Goal: Information Seeking & Learning: Learn about a topic

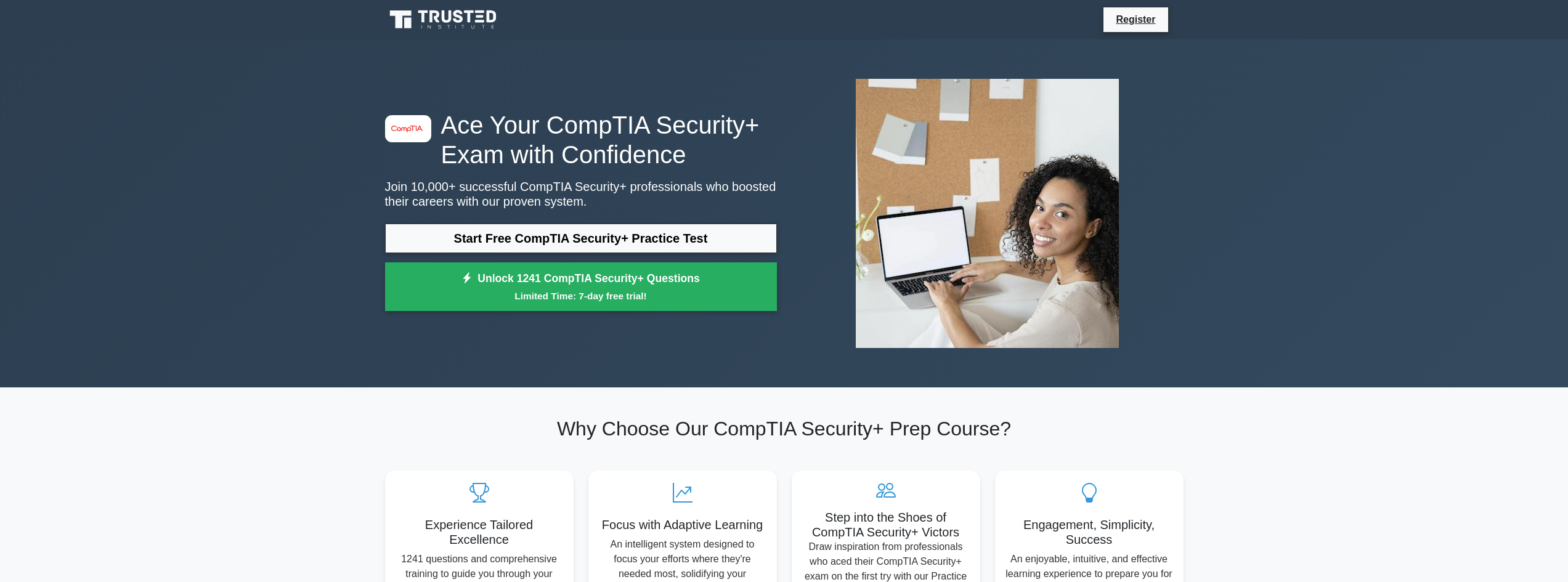
click at [582, 228] on link "Start Free CompTIA Security+ Practice Test" at bounding box center [580, 238] width 391 height 30
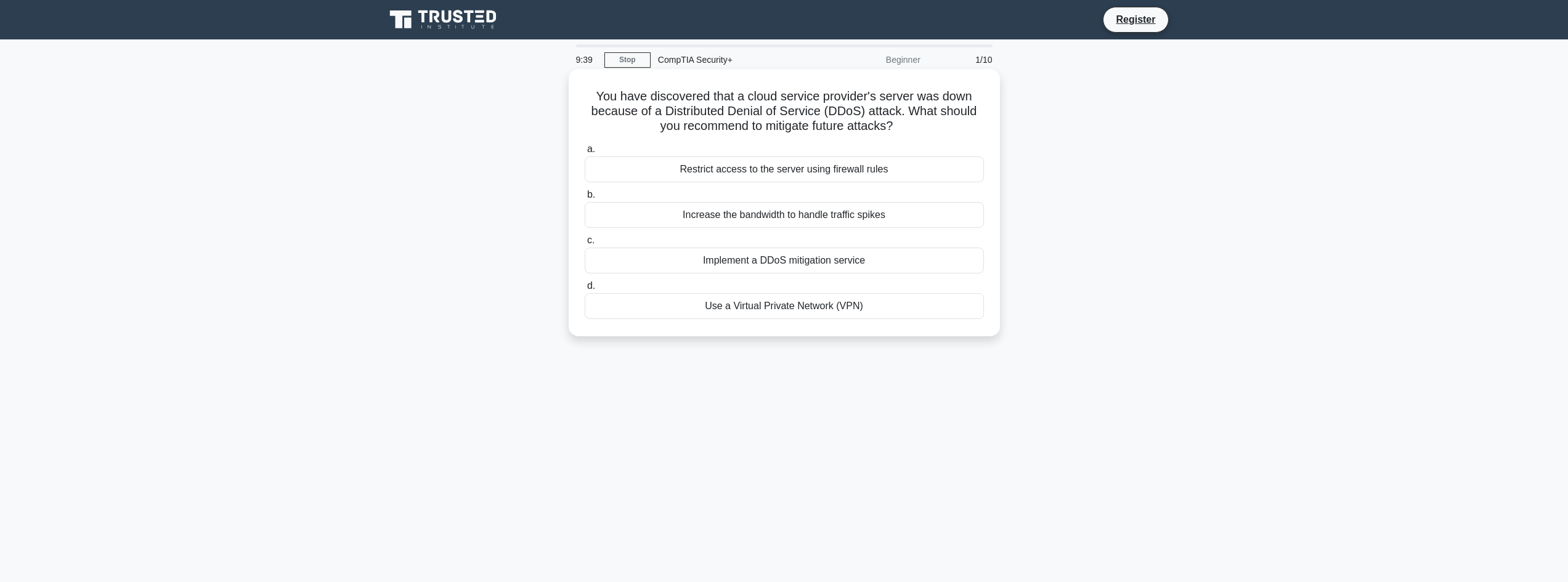
click at [803, 170] on div "Restrict access to the server using firewall rules" at bounding box center [784, 170] width 399 height 26
click at [584, 153] on input "a. Restrict access to the server using firewall rules" at bounding box center [584, 149] width 0 height 8
click at [760, 261] on div "Use parameterized queries or prepared statements for database access" at bounding box center [784, 260] width 399 height 26
click at [584, 245] on input "c. Use parameterized queries or prepared statements for database access" at bounding box center [584, 240] width 0 height 8
click at [813, 177] on div "Activate the incident response team" at bounding box center [784, 170] width 399 height 26
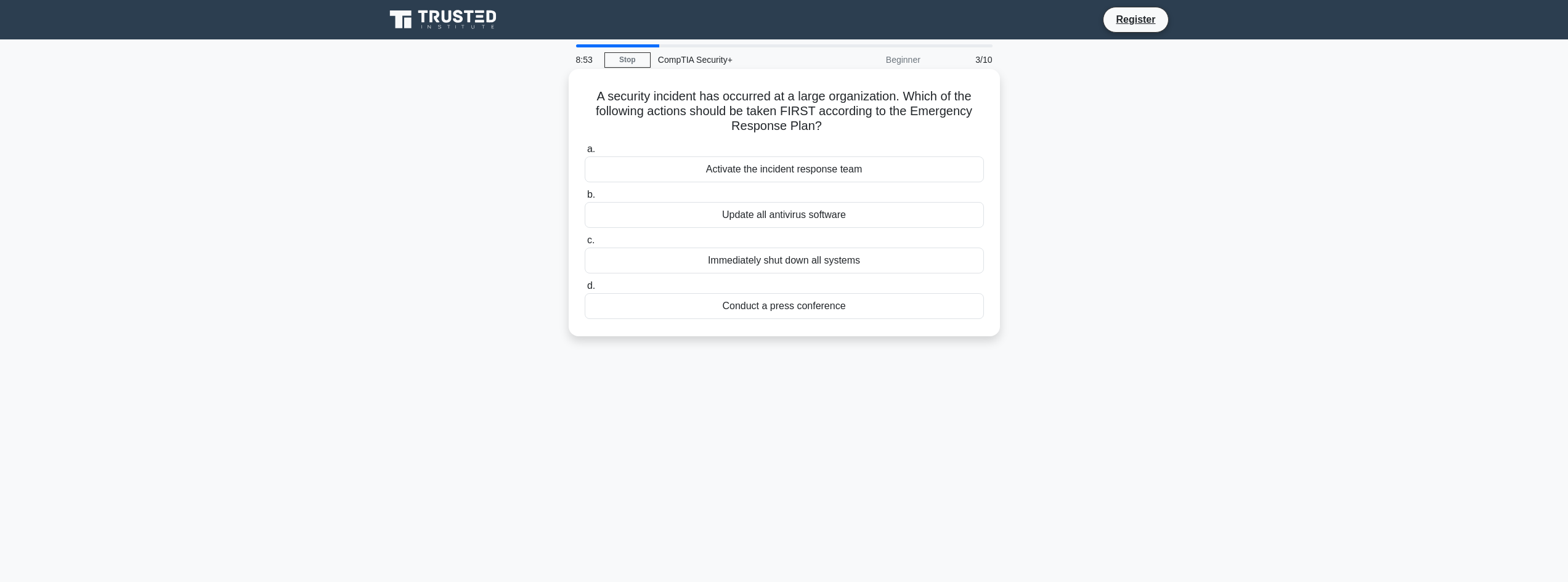
click at [584, 153] on input "a. Activate the incident response team" at bounding box center [584, 149] width 0 height 8
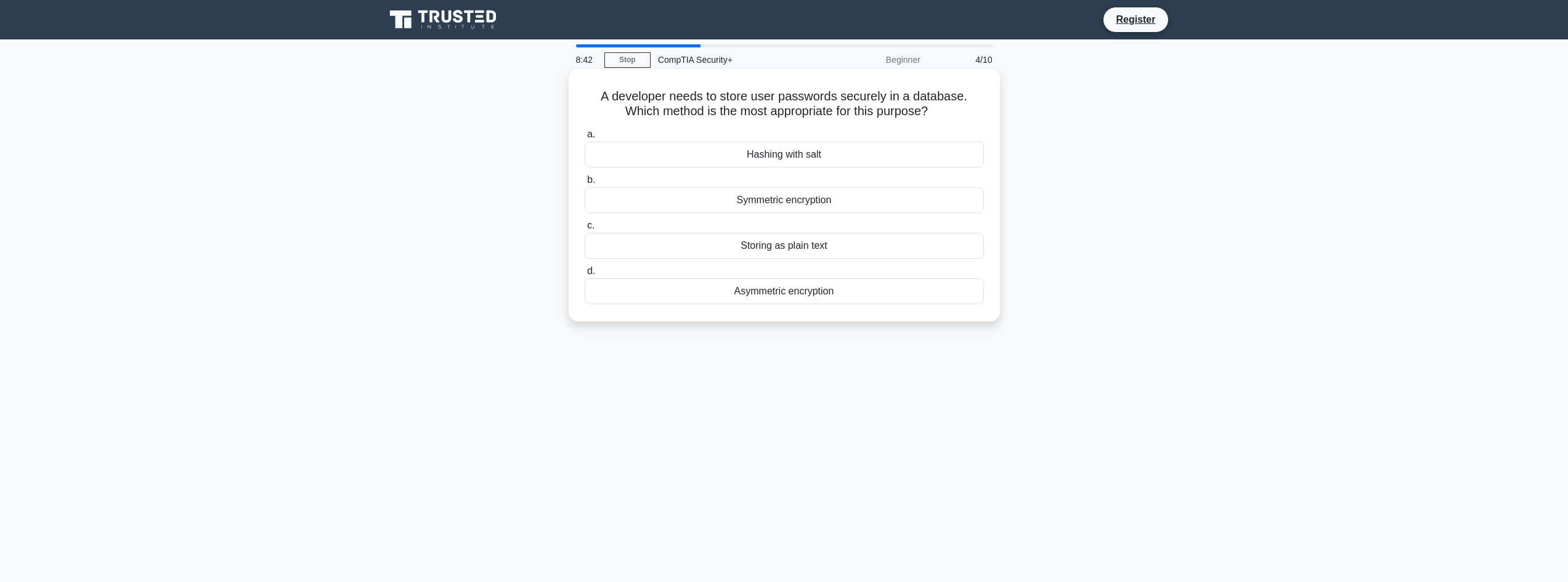
click at [835, 163] on div "Hashing with salt" at bounding box center [784, 155] width 399 height 26
click at [584, 138] on input "a. Hashing with salt" at bounding box center [584, 134] width 0 height 8
click at [824, 259] on div "Identifying gaps in plans and procedures" at bounding box center [784, 246] width 399 height 26
click at [584, 230] on input "c. Identifying gaps in plans and procedures" at bounding box center [584, 225] width 0 height 8
click at [784, 247] on div "Brute-force" at bounding box center [784, 246] width 399 height 26
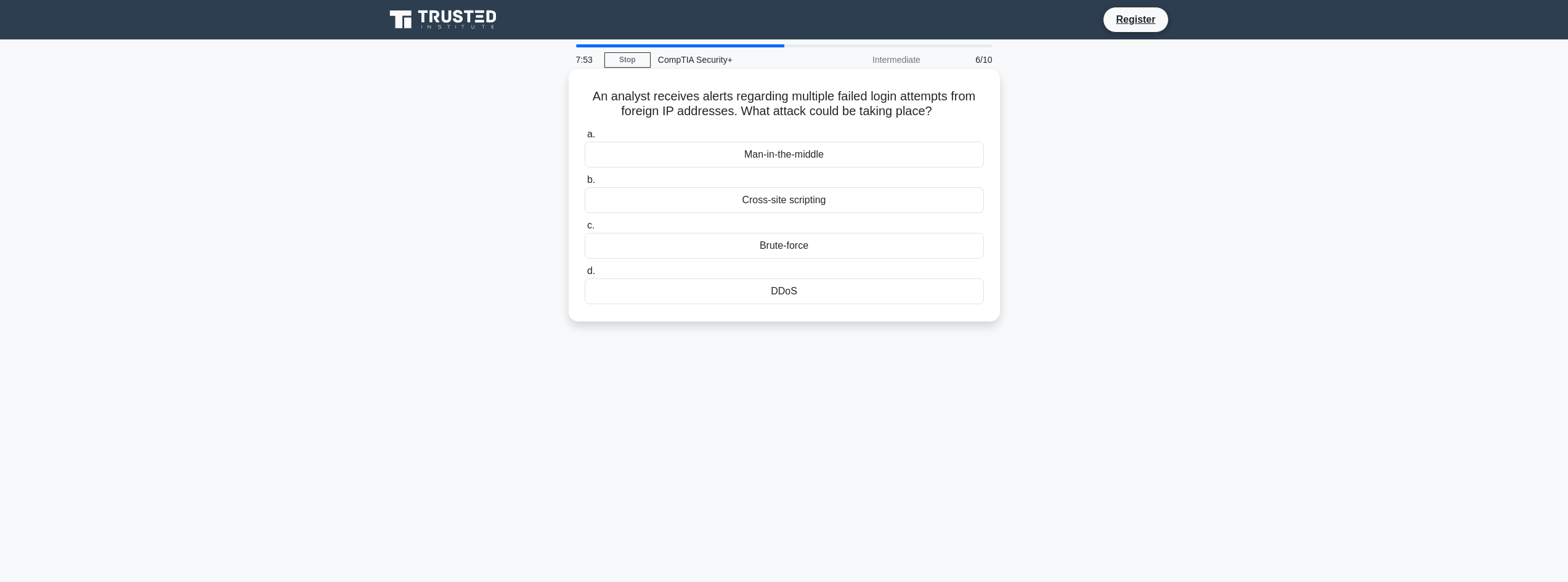
click at [584, 230] on input "c. Brute-force" at bounding box center [584, 225] width 0 height 8
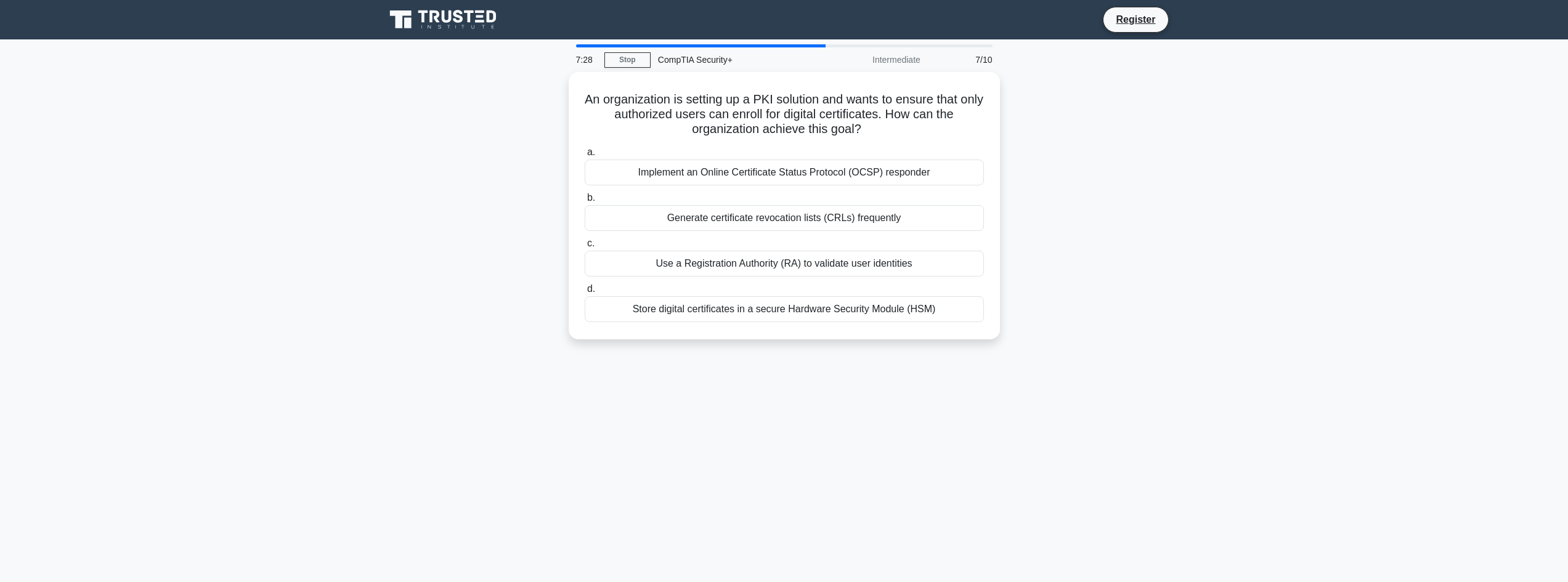
drag, startPoint x: 821, startPoint y: 265, endPoint x: 1023, endPoint y: 156, distance: 229.5
click at [1023, 156] on div "An organization is setting up a PKI solution and wants to ensure that only auth…" at bounding box center [784, 213] width 813 height 282
click at [909, 177] on div "Implement an Online Certificate Status Protocol (OCSP) responder" at bounding box center [784, 170] width 399 height 26
click at [584, 153] on input "a. Implement an Online Certificate Status Protocol (OCSP) responder" at bounding box center [584, 149] width 0 height 8
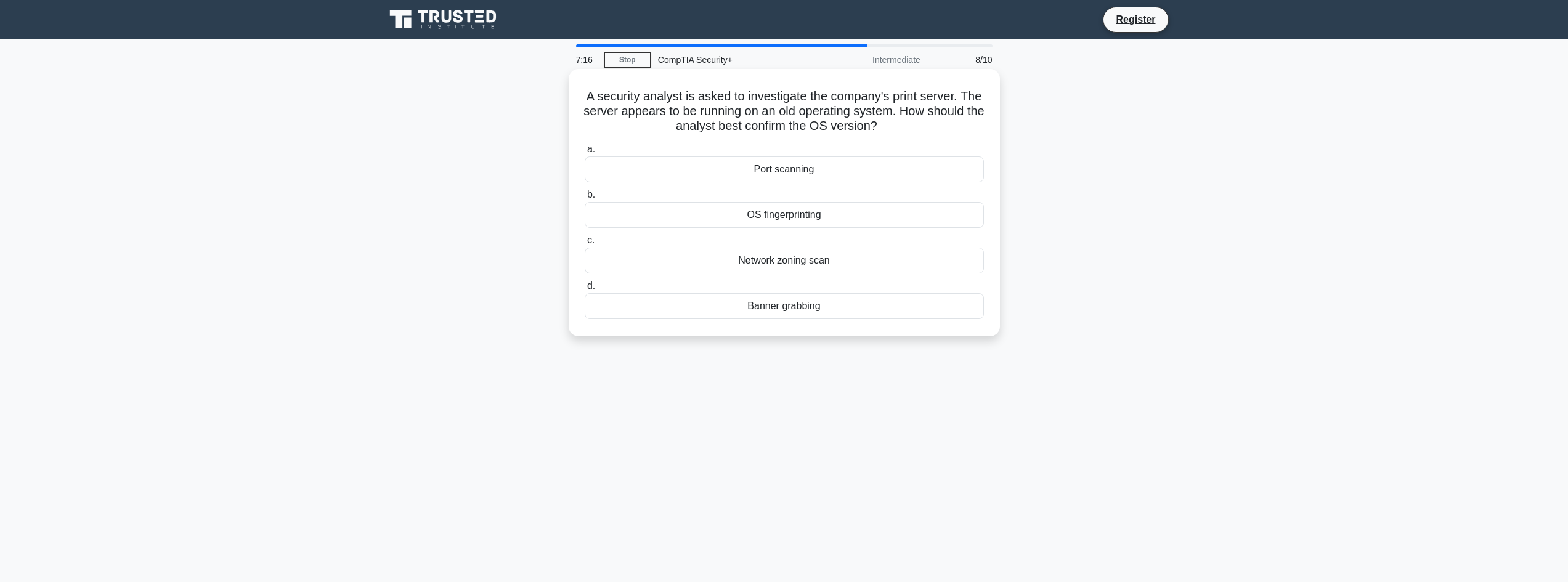
click at [882, 213] on div "OS fingerprinting" at bounding box center [784, 215] width 399 height 26
click at [584, 199] on input "b. OS fingerprinting" at bounding box center [584, 195] width 0 height 8
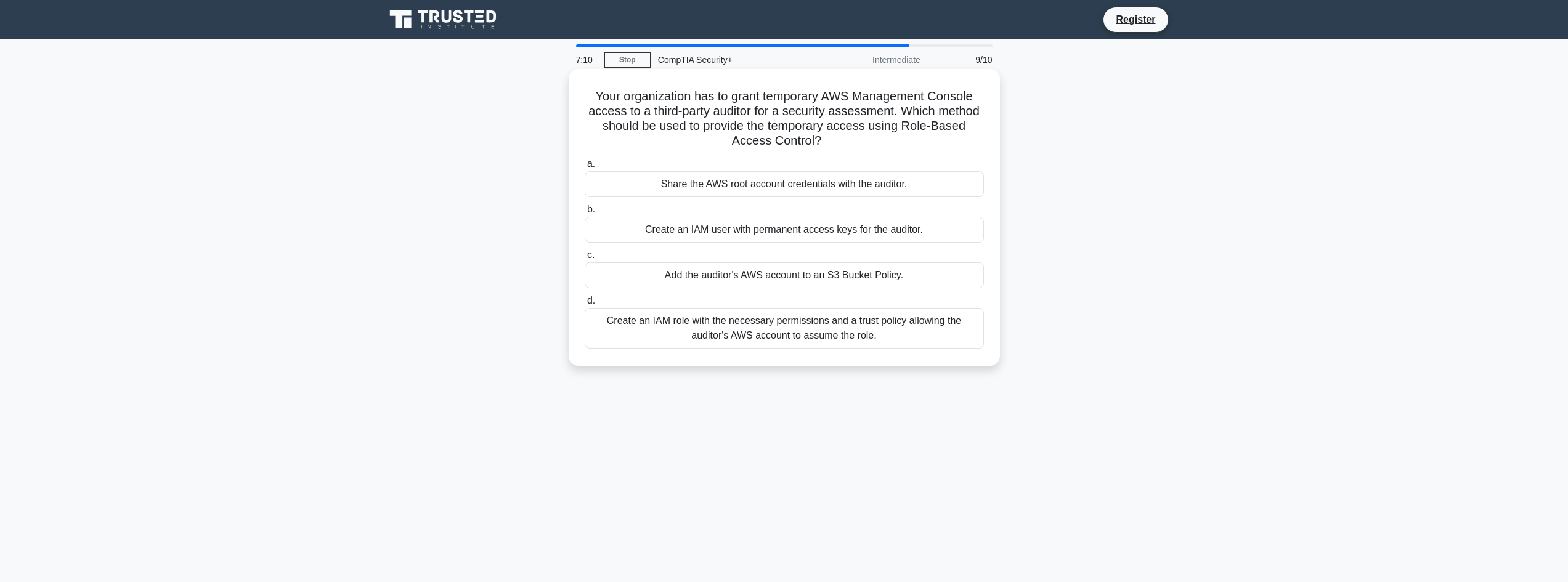
click at [835, 337] on div "Create an IAM role with the necessary permissions and a trust policy allowing t…" at bounding box center [784, 328] width 399 height 41
click at [584, 305] on input "d. Create an IAM role with the necessary permissions and a trust policy allowin…" at bounding box center [584, 300] width 0 height 8
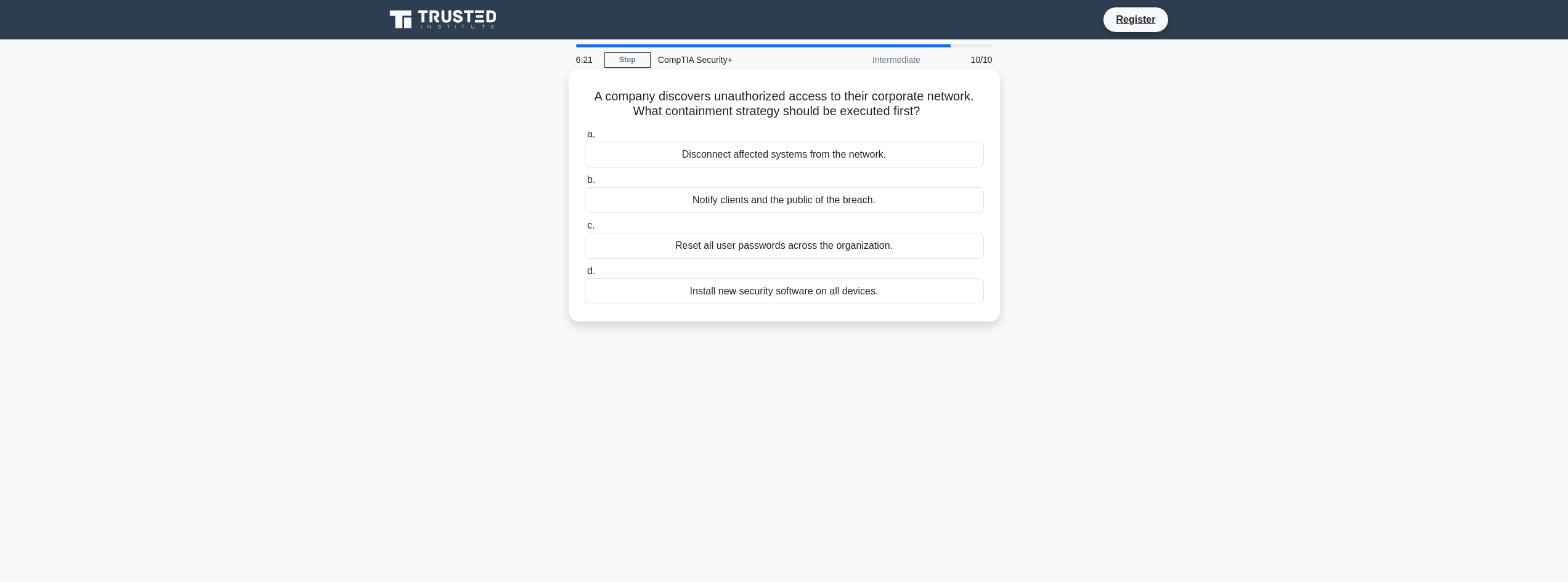
click at [757, 242] on div "Reset all user passwords across the organization." at bounding box center [784, 246] width 399 height 26
click at [584, 230] on input "c. Reset all user passwords across the organization." at bounding box center [584, 225] width 0 height 8
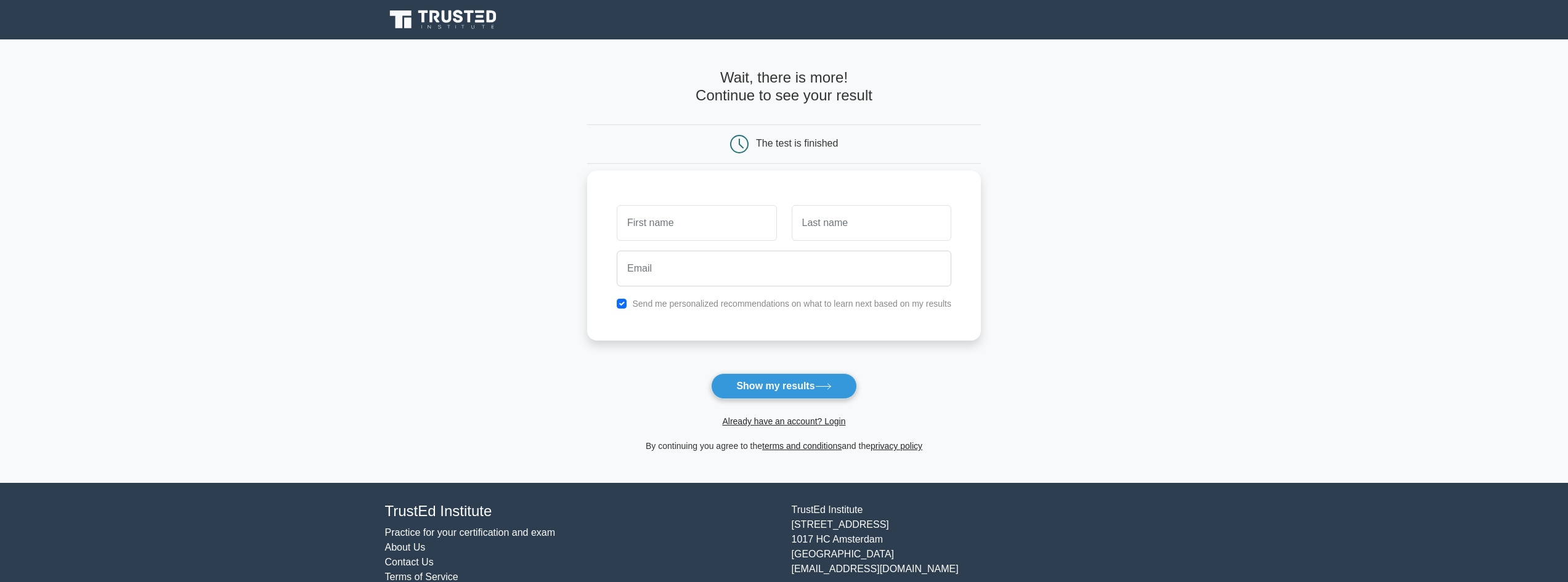
click at [733, 229] on input "text" at bounding box center [696, 222] width 159 height 36
type input "[PERSON_NAME]"
click at [871, 224] on input "text" at bounding box center [872, 222] width 159 height 36
type input "Burgos"
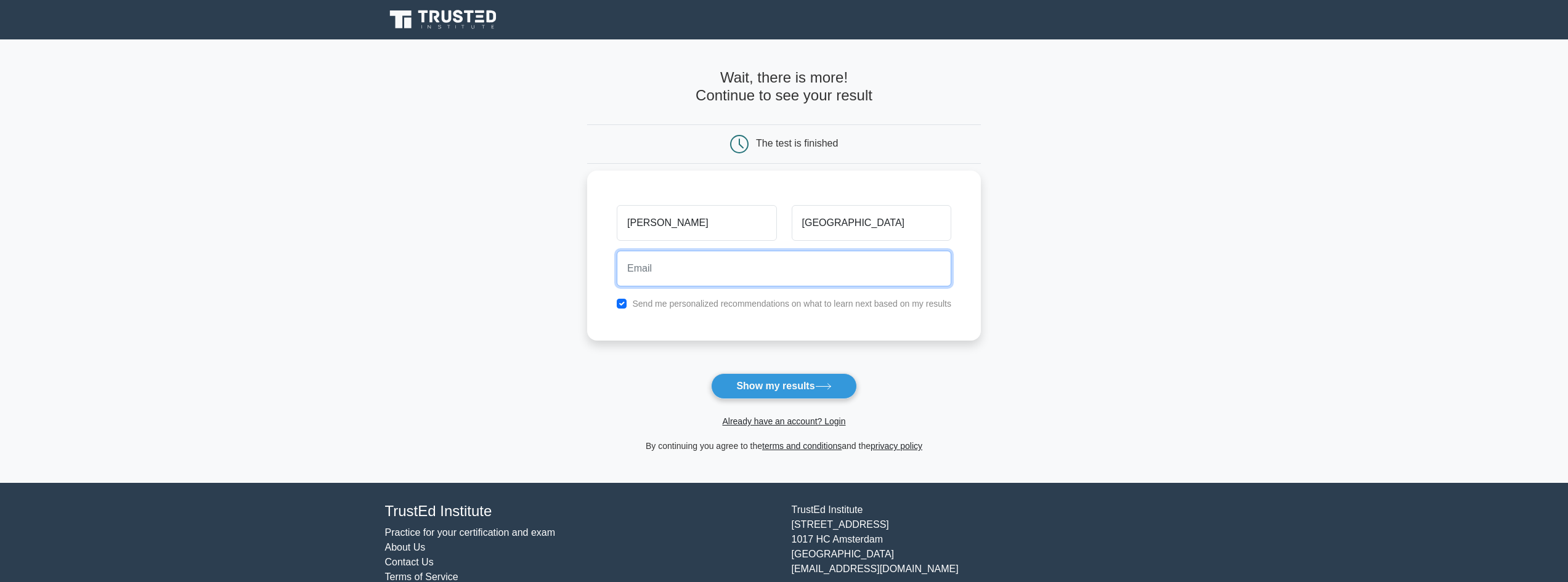
click at [787, 273] on input "email" at bounding box center [784, 268] width 335 height 36
type input "gamyburgos@gmail.com"
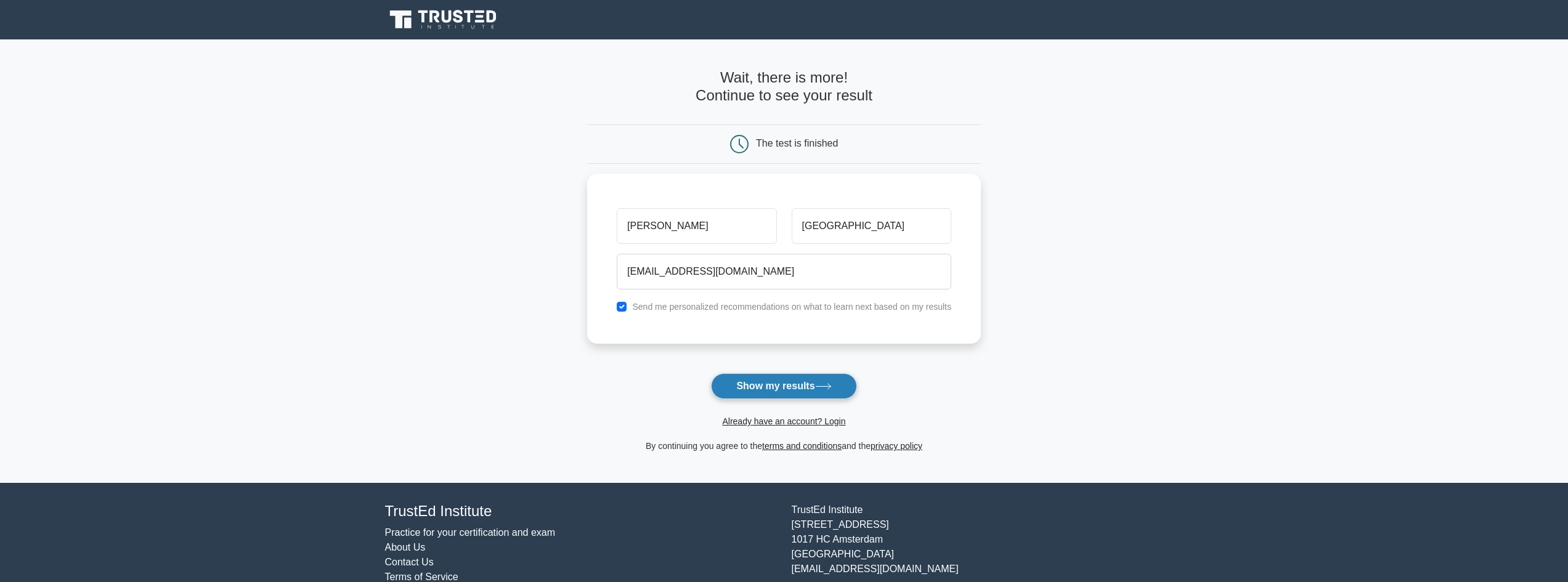
click at [786, 393] on button "Show my results" at bounding box center [784, 386] width 146 height 26
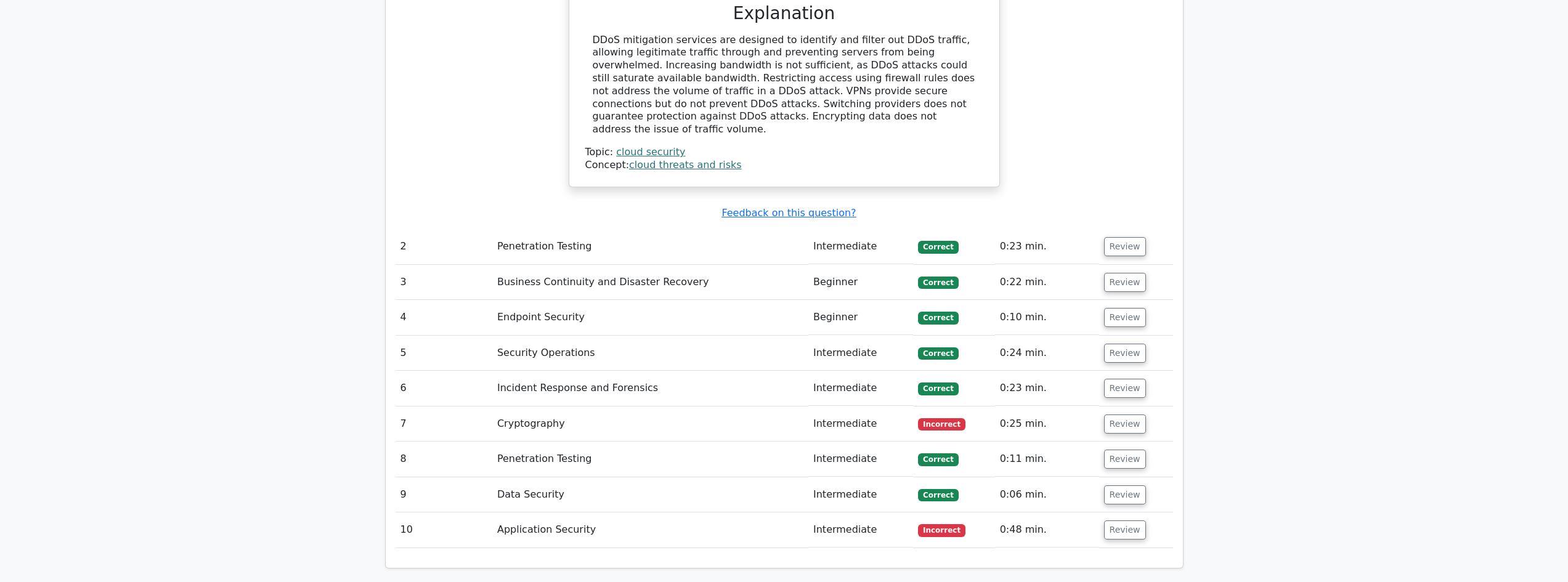
scroll to position [1477, 0]
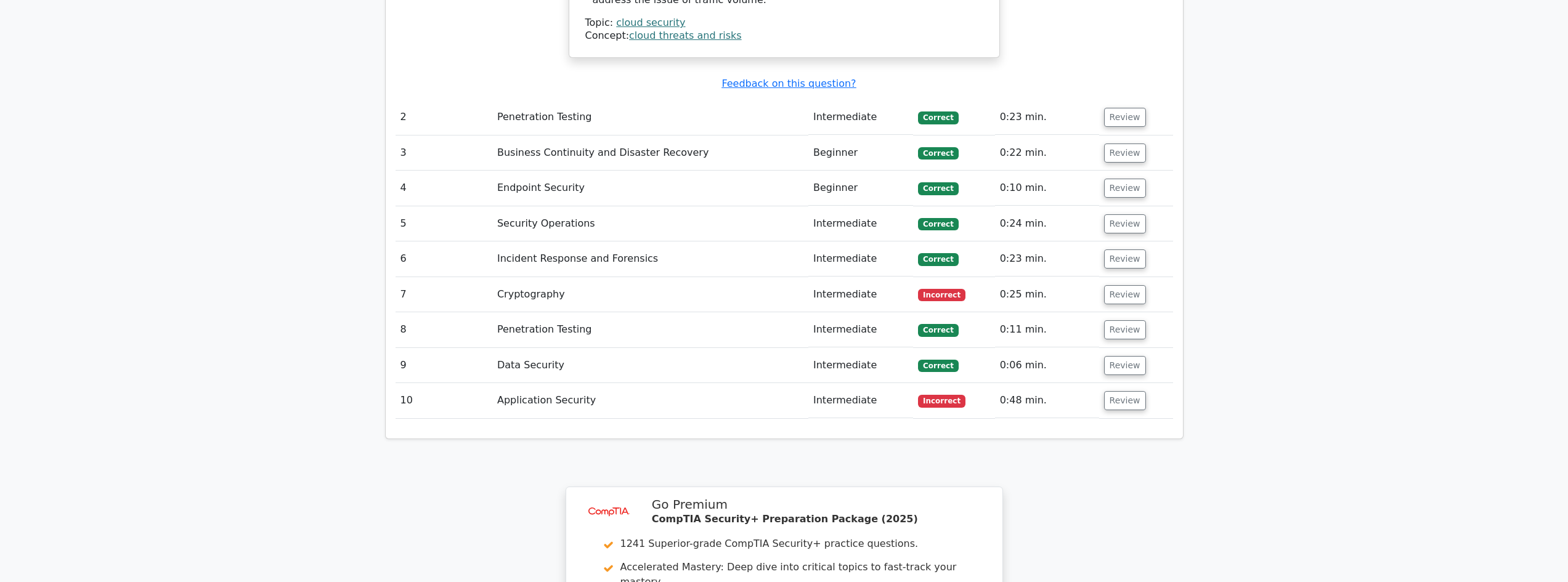
click at [529, 383] on td "Application Security" at bounding box center [650, 400] width 316 height 35
click at [1126, 391] on button "Review" at bounding box center [1124, 400] width 42 height 19
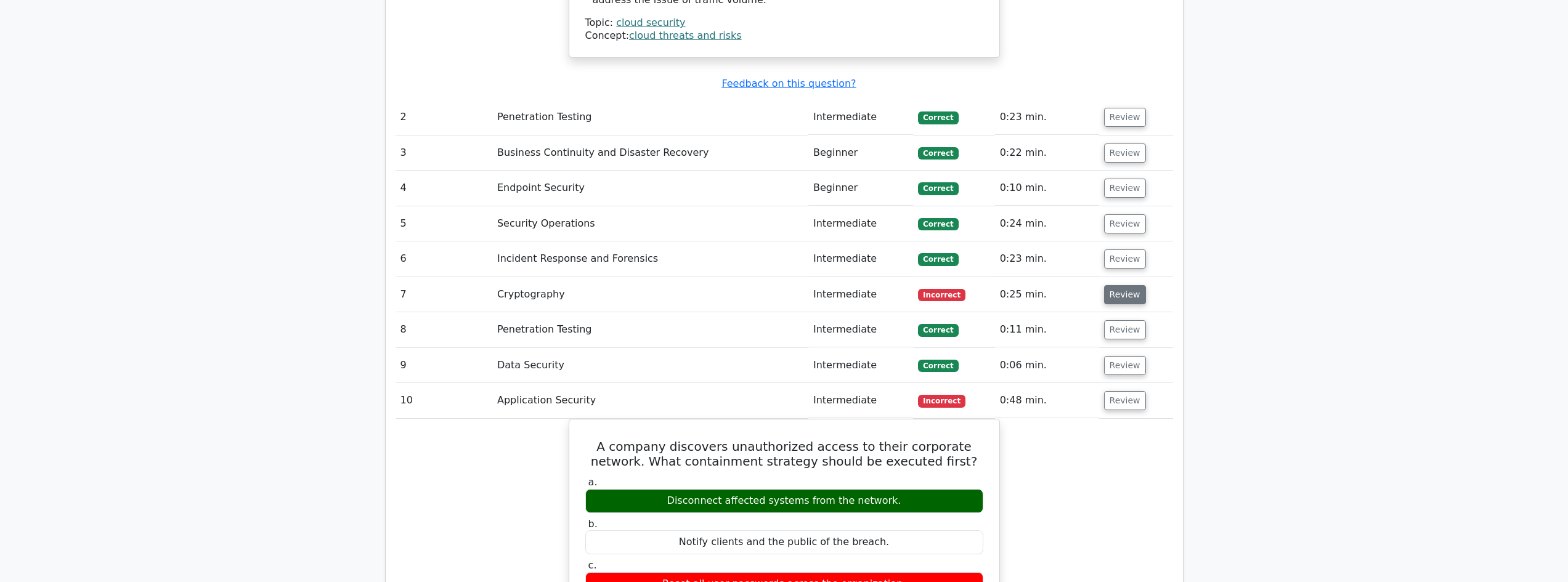
click at [1122, 285] on button "Review" at bounding box center [1124, 295] width 42 height 19
